Goal: Transaction & Acquisition: Purchase product/service

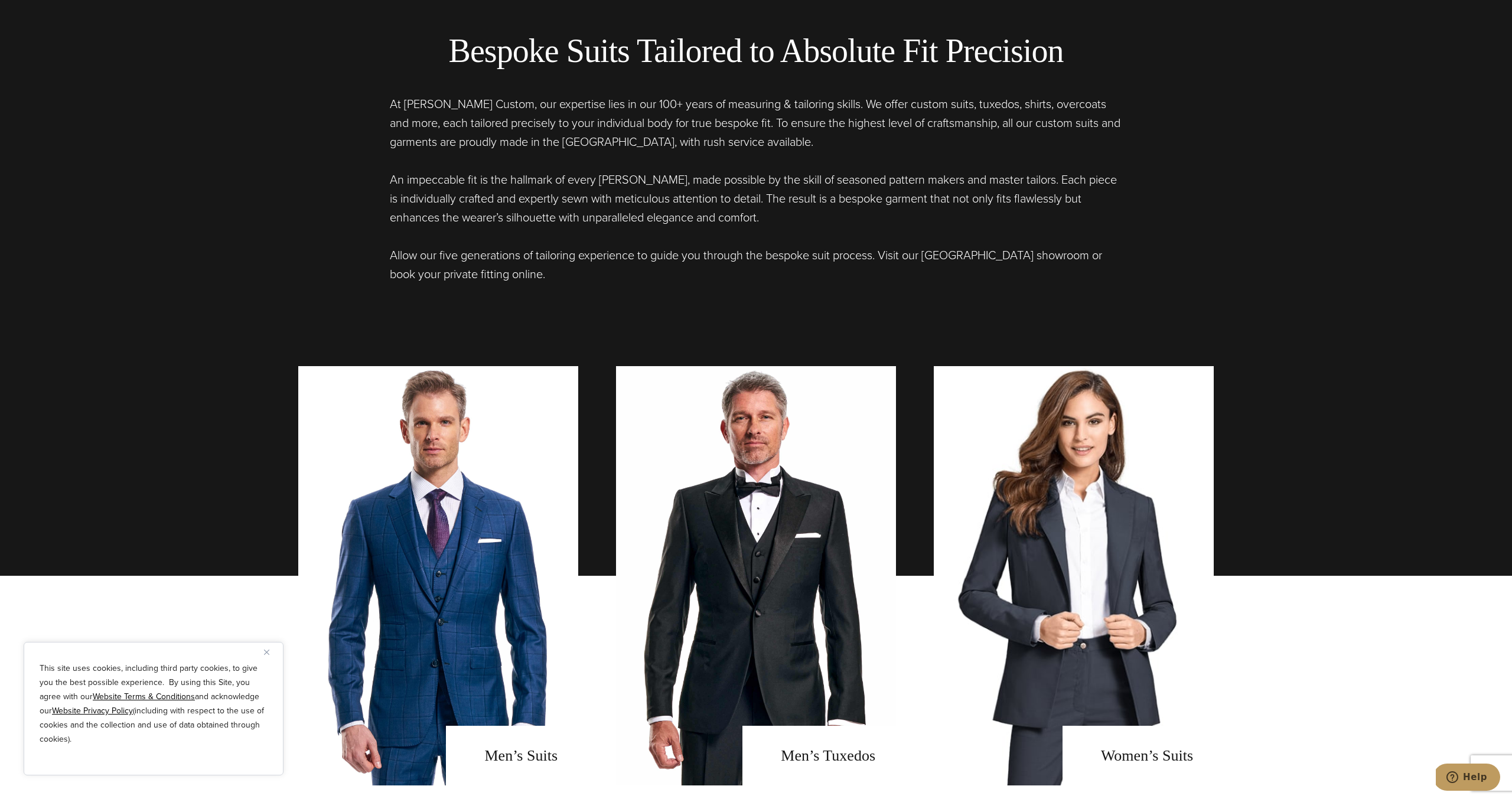
scroll to position [1211, 0]
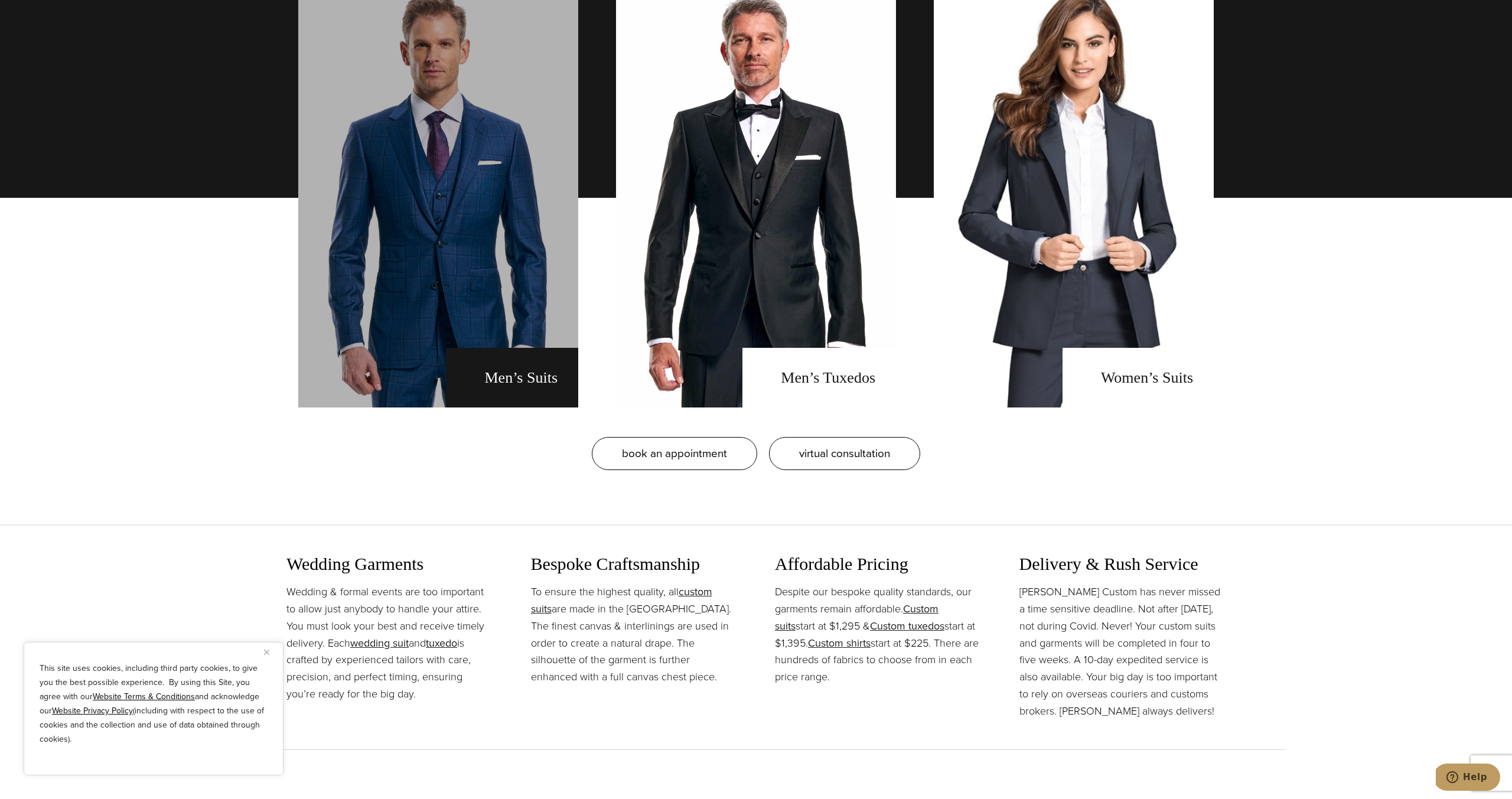
click at [500, 386] on link "men's suits" at bounding box center [438, 197] width 280 height 419
